Goal: Check status: Check status

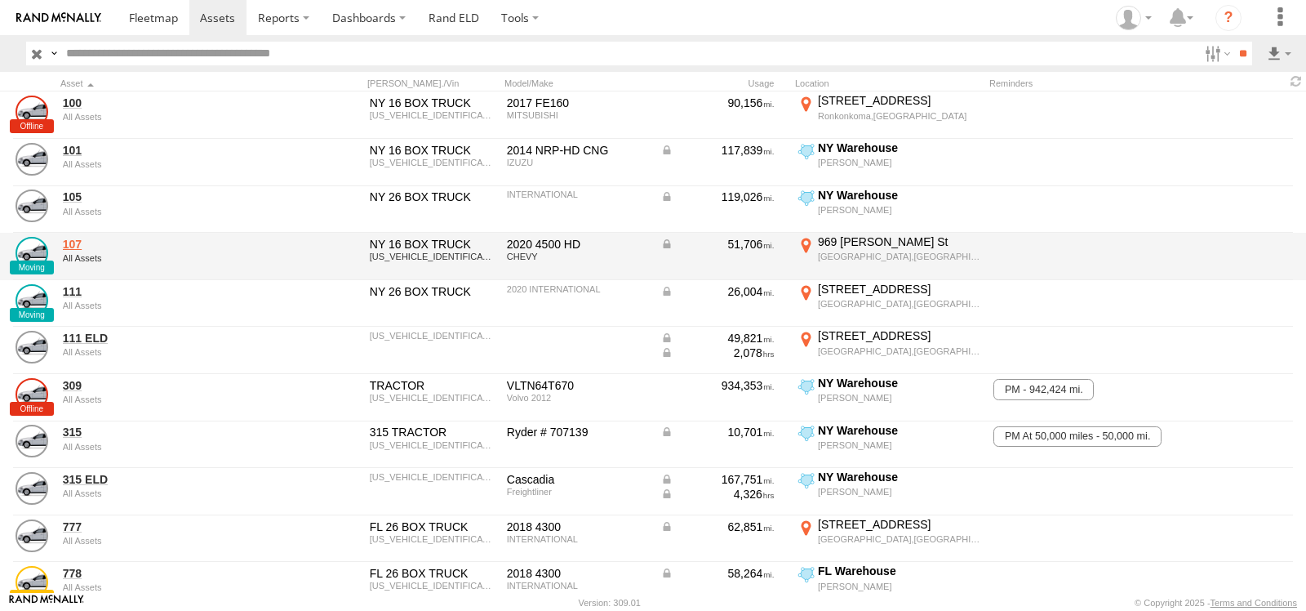
drag, startPoint x: 0, startPoint y: 0, endPoint x: 73, endPoint y: 242, distance: 253.3
click at [73, 242] on link "107" at bounding box center [175, 244] width 224 height 15
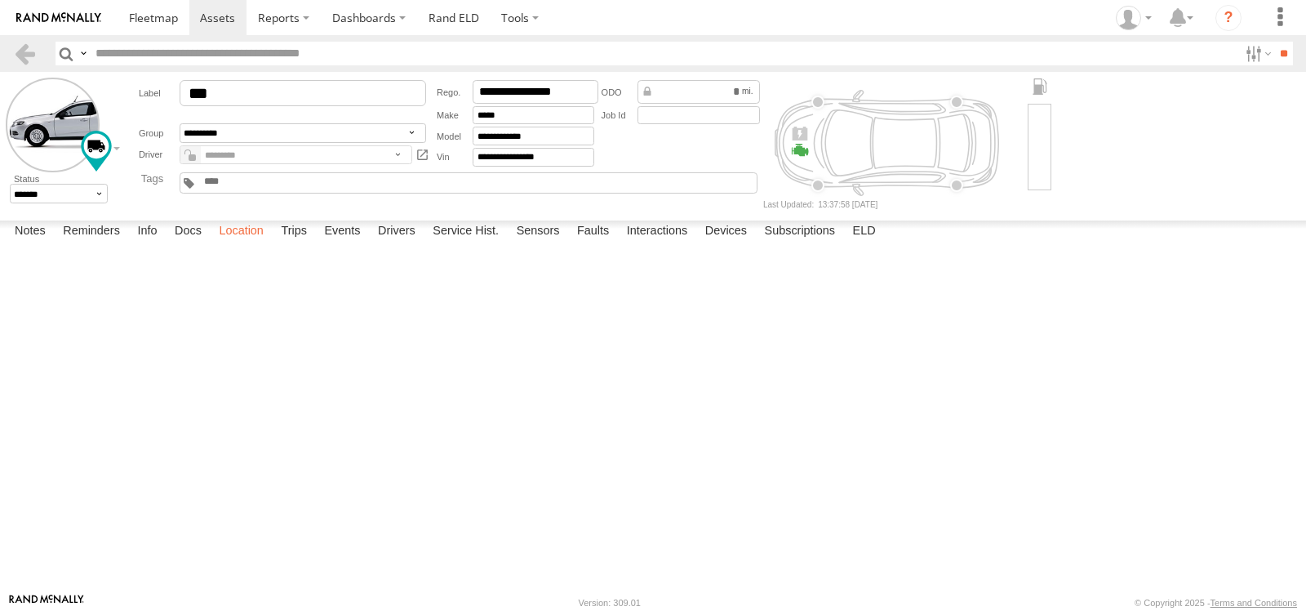
click at [253, 243] on label "Location" at bounding box center [241, 231] width 61 height 23
click at [169, 18] on span at bounding box center [153, 18] width 49 height 16
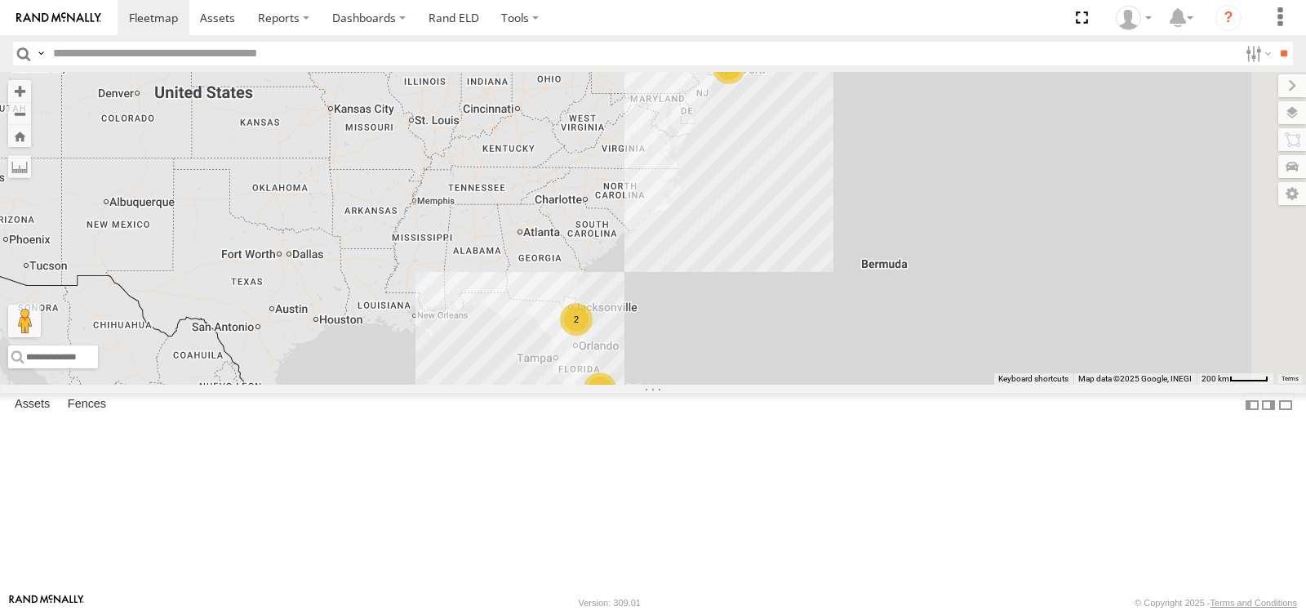
click at [0, 0] on span at bounding box center [0, 0] width 0 height 0
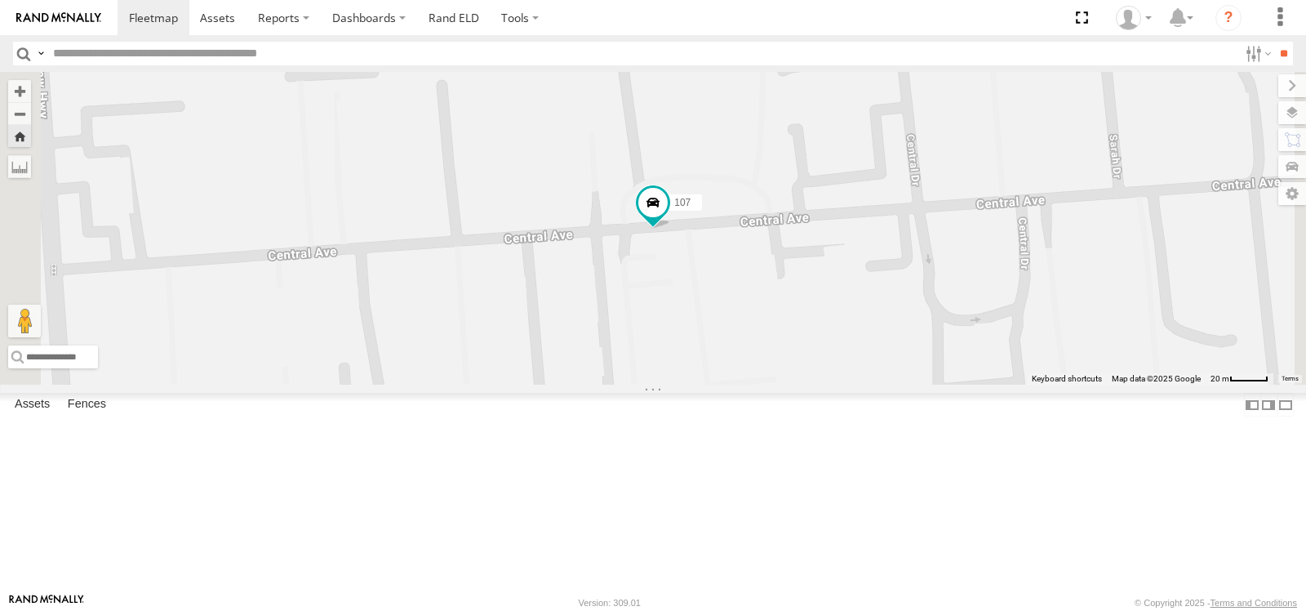
click at [0, 0] on div "Video" at bounding box center [0, 0] width 0 height 0
click at [0, 0] on link at bounding box center [0, 0] width 0 height 0
click at [0, 0] on span at bounding box center [0, 0] width 0 height 0
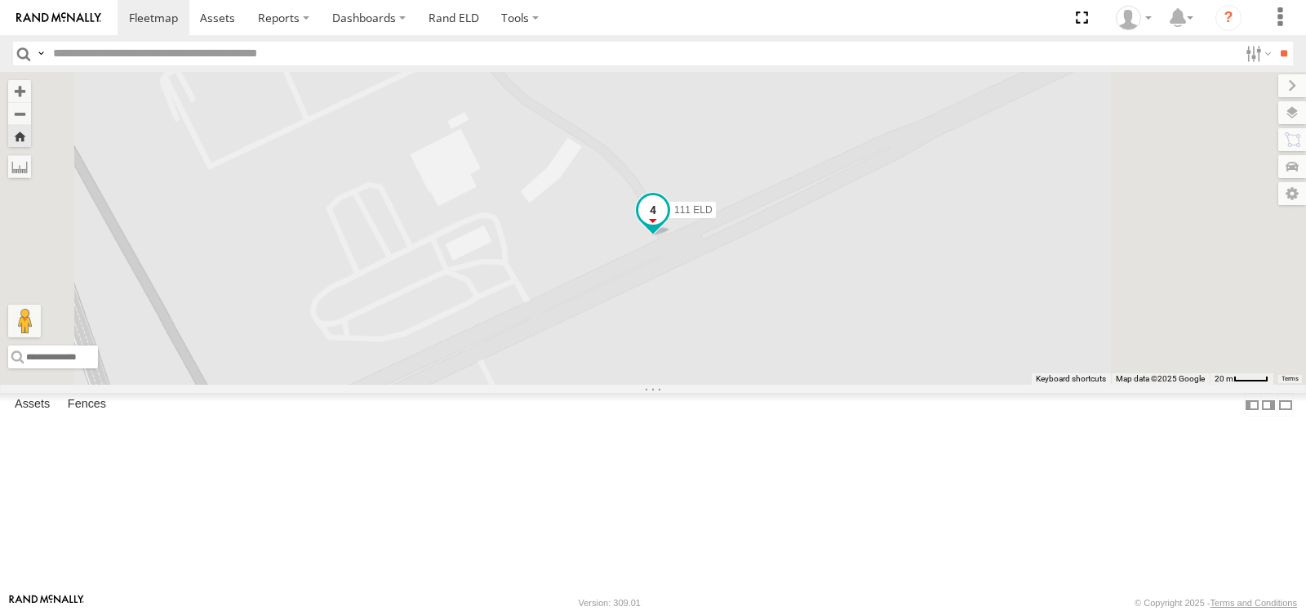
click at [668, 224] on span at bounding box center [652, 208] width 29 height 29
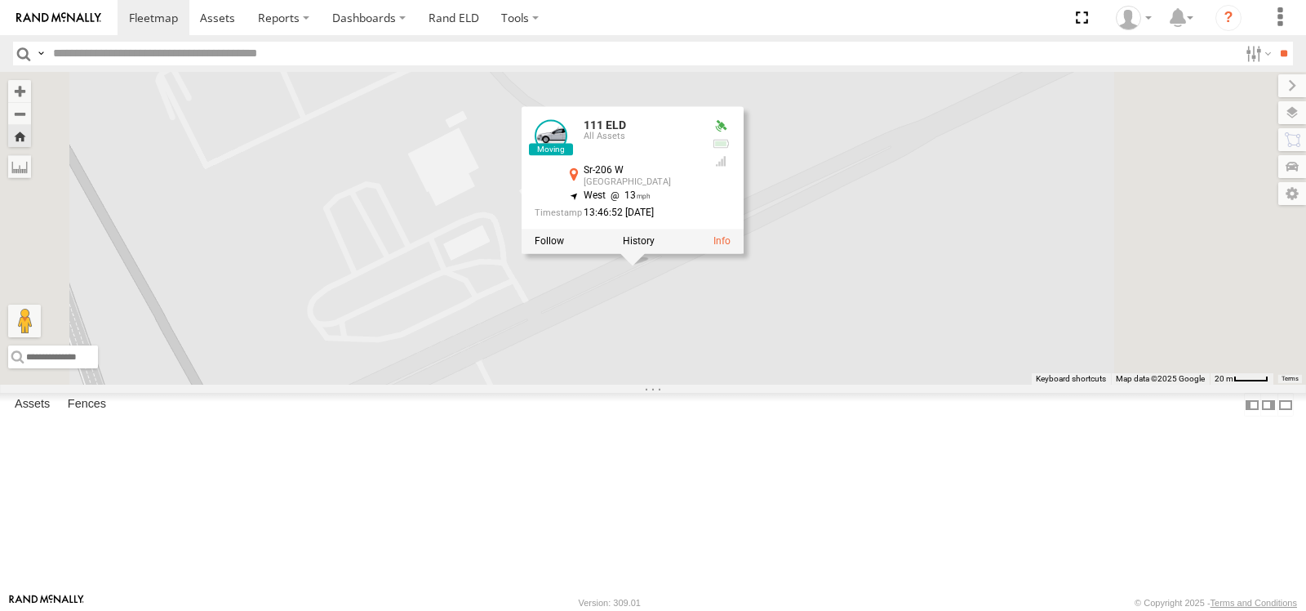
click at [765, 384] on div "111 ELD 111 ELD All Assets Sr-206 W St Augustine 29.7494 , -81.34319 West 13 13…" at bounding box center [653, 228] width 1306 height 313
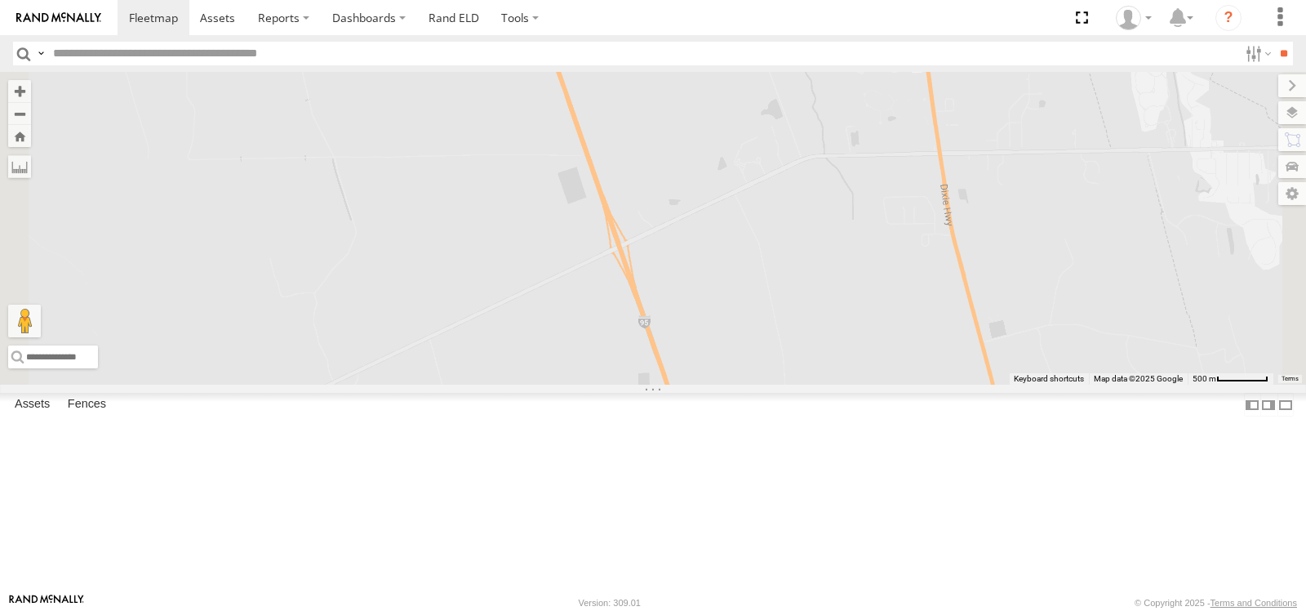
click at [0, 0] on span at bounding box center [0, 0] width 0 height 0
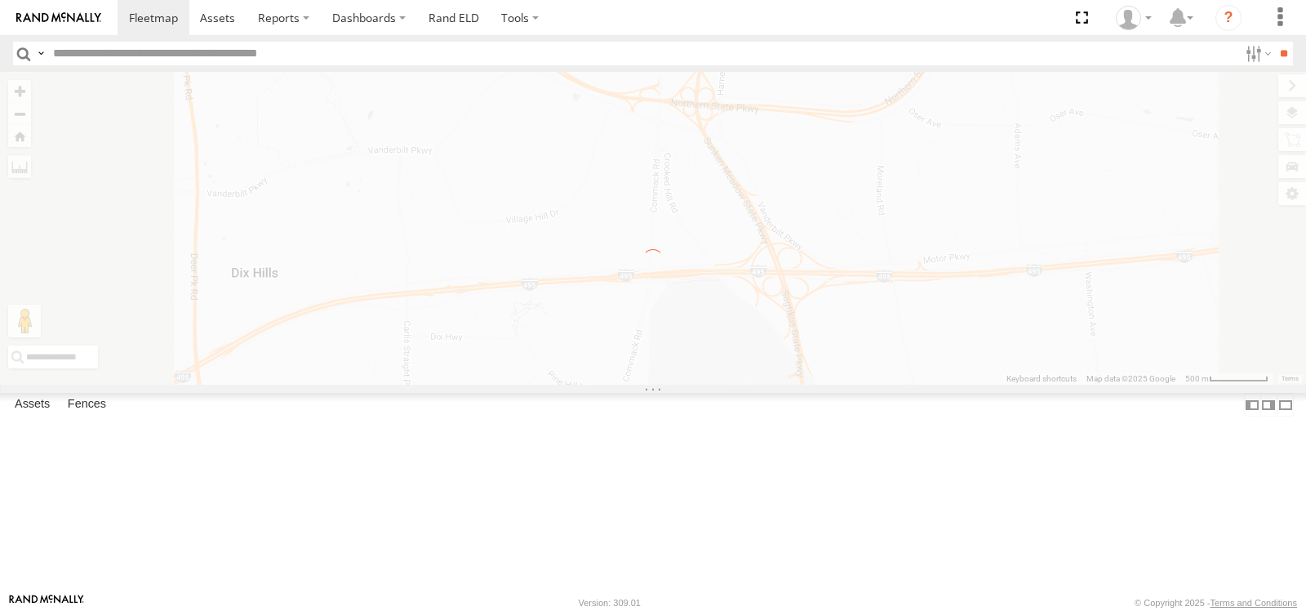
click at [0, 0] on div "Video Video" at bounding box center [0, 0] width 0 height 0
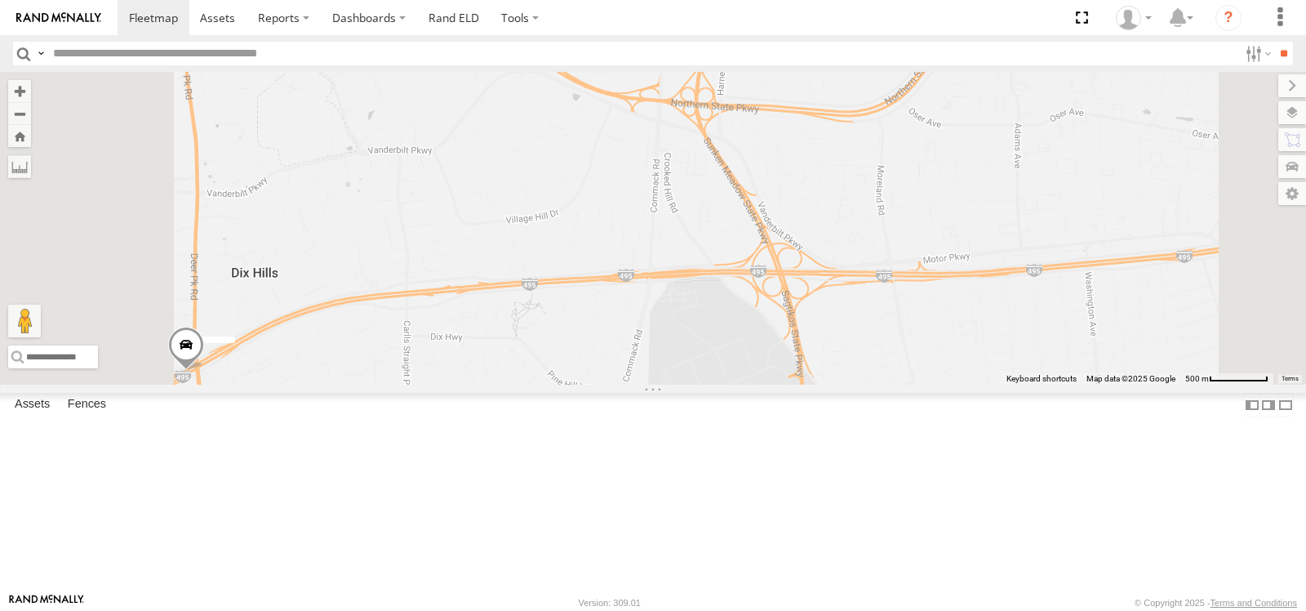
click at [0, 0] on span at bounding box center [0, 0] width 0 height 0
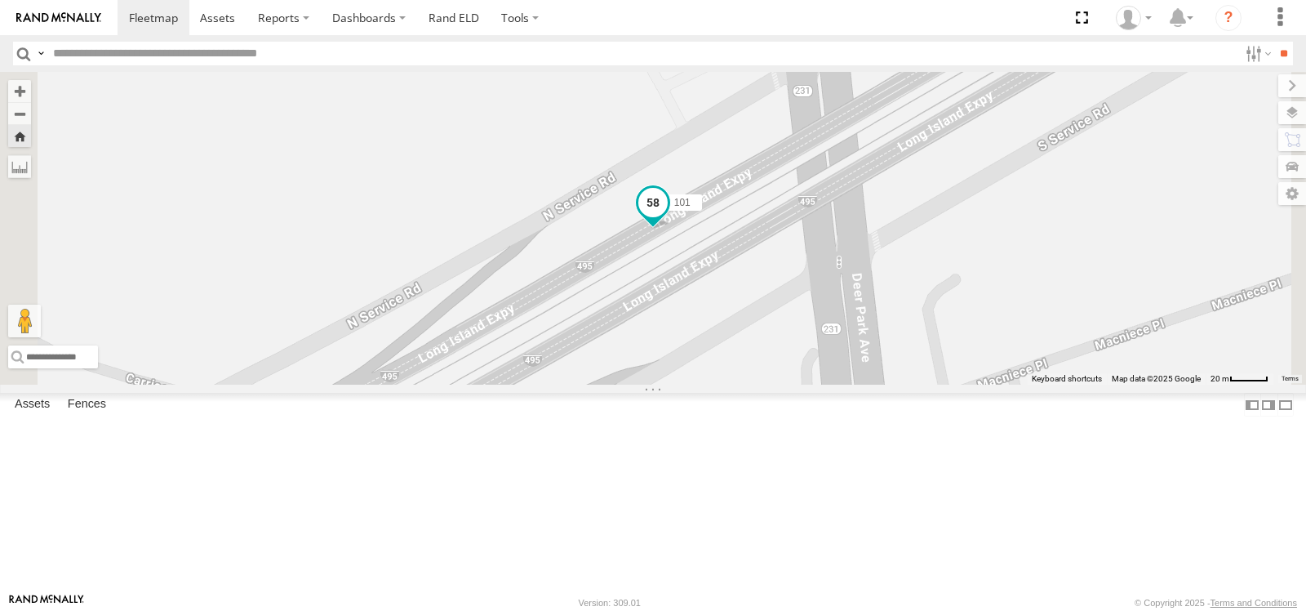
click at [668, 217] on span at bounding box center [652, 202] width 29 height 29
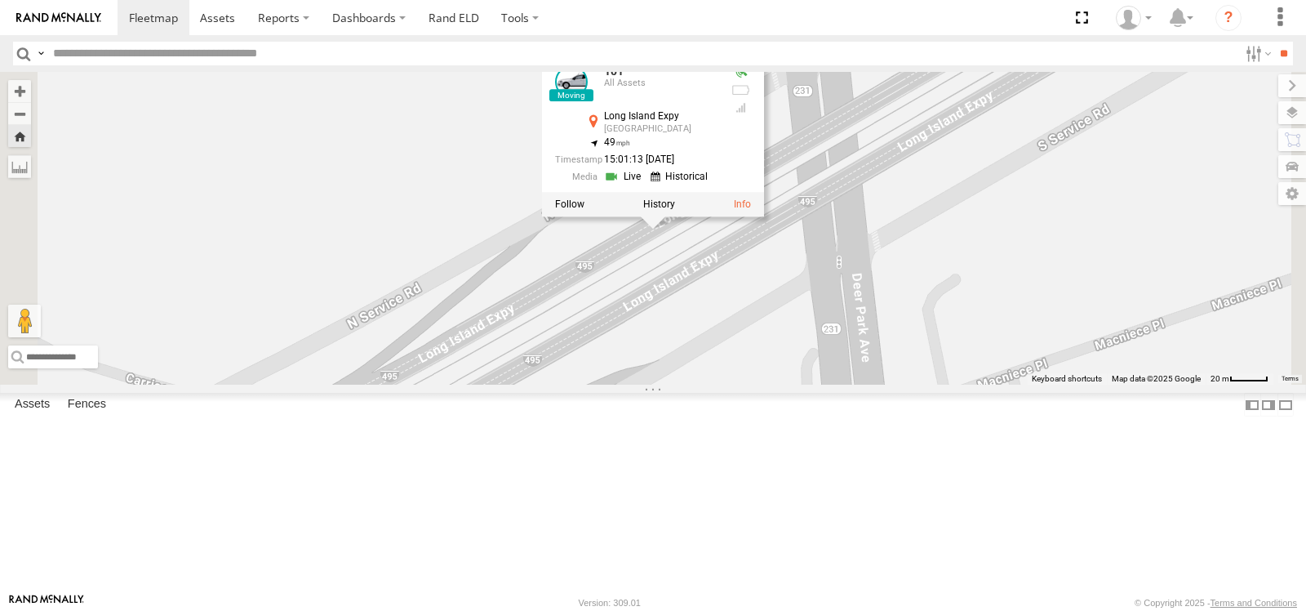
click at [718, 189] on div "101 All Assets Long Island Expy Huntington Station 40.79707 , -73.34343 49 15:0…" at bounding box center [636, 126] width 163 height 123
click at [646, 184] on link at bounding box center [625, 176] width 42 height 16
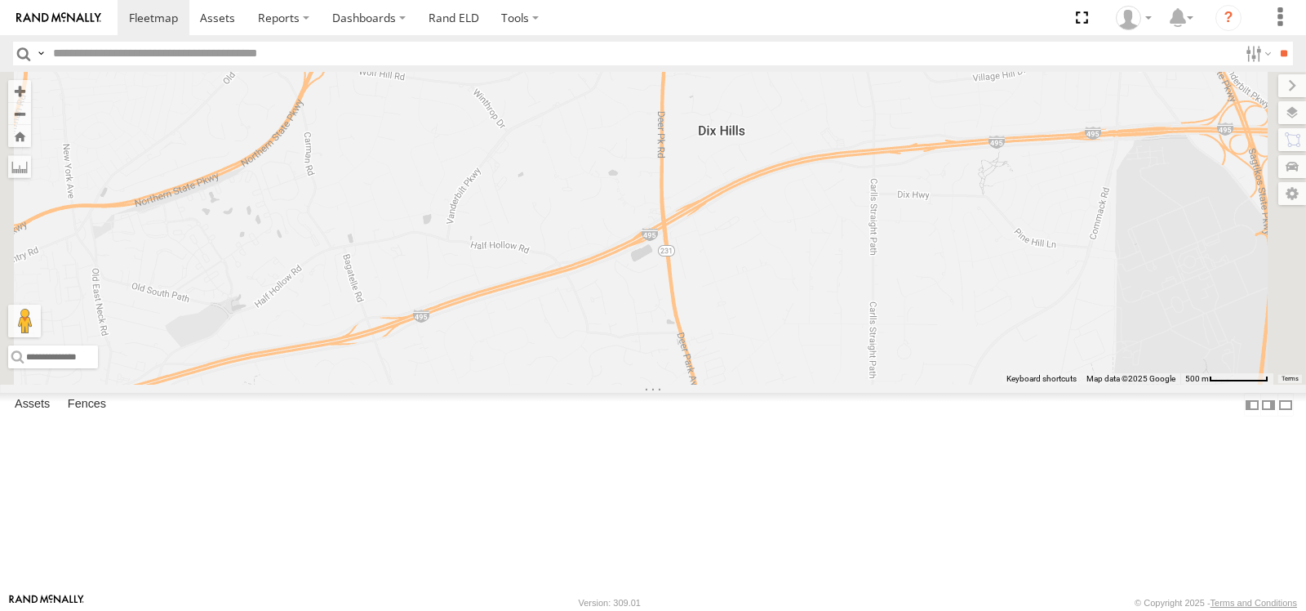
click at [0, 0] on span at bounding box center [0, 0] width 0 height 0
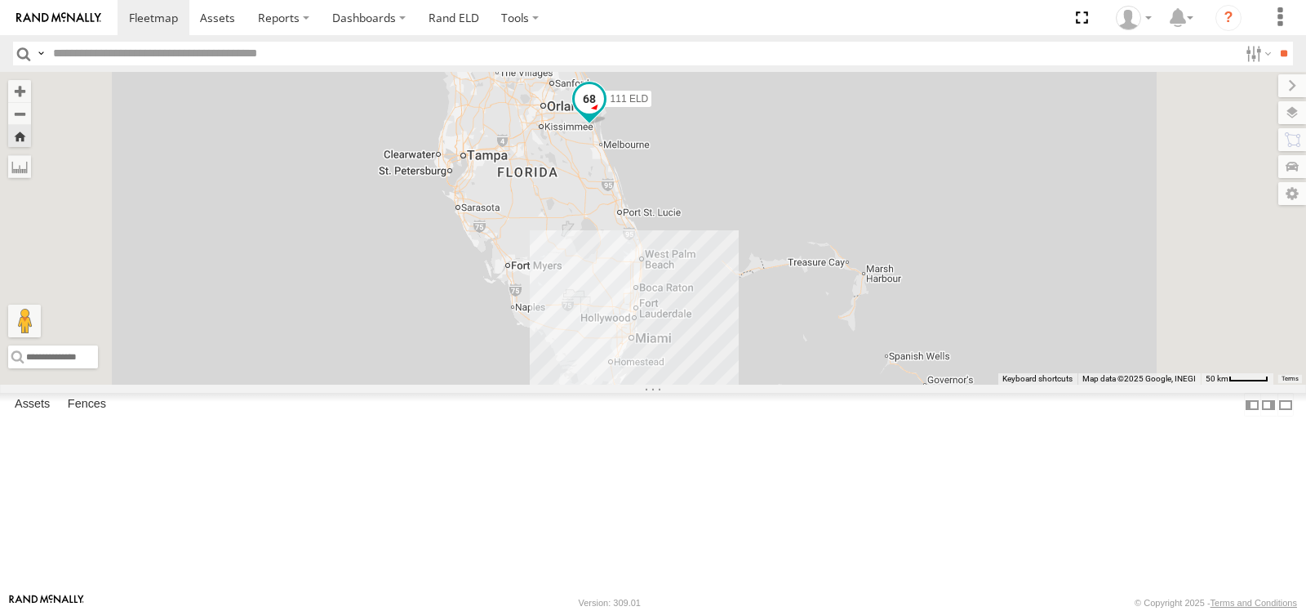
click at [604, 113] on span at bounding box center [589, 97] width 29 height 29
click at [611, 105] on label at bounding box center [596, 99] width 32 height 11
